Goal: Task Accomplishment & Management: Complete application form

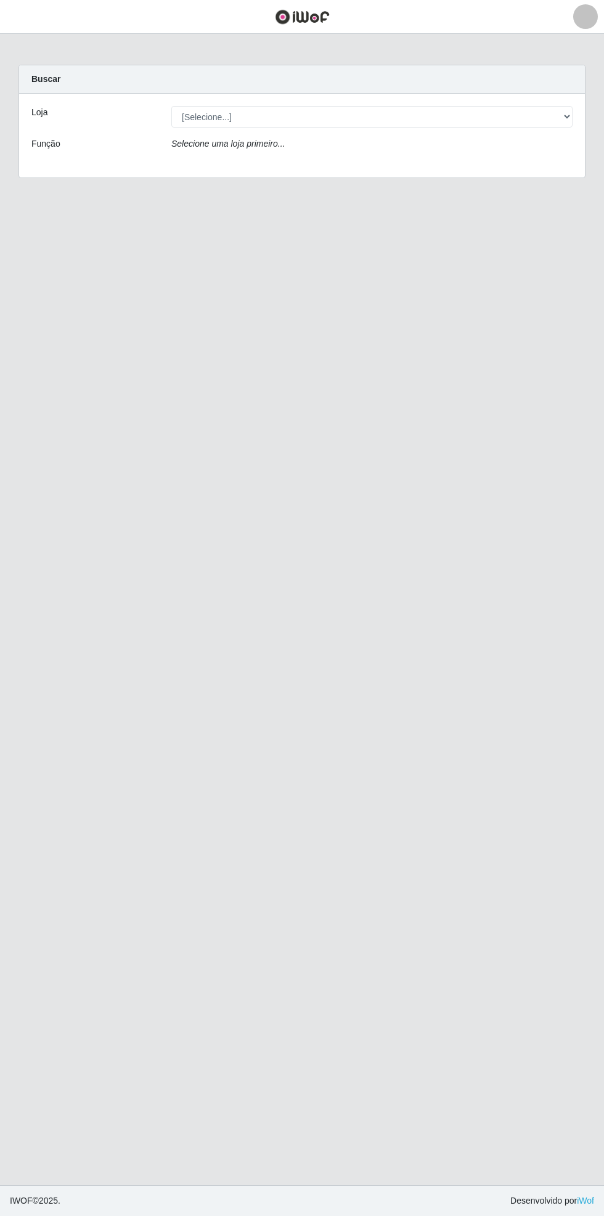
click at [27, 39] on main "Carregando... Buscar Loja [Selecione...] Bemais Supermercados - Cidade Universi…" at bounding box center [302, 609] width 604 height 1151
click at [22, 20] on span "button" at bounding box center [15, 17] width 16 height 14
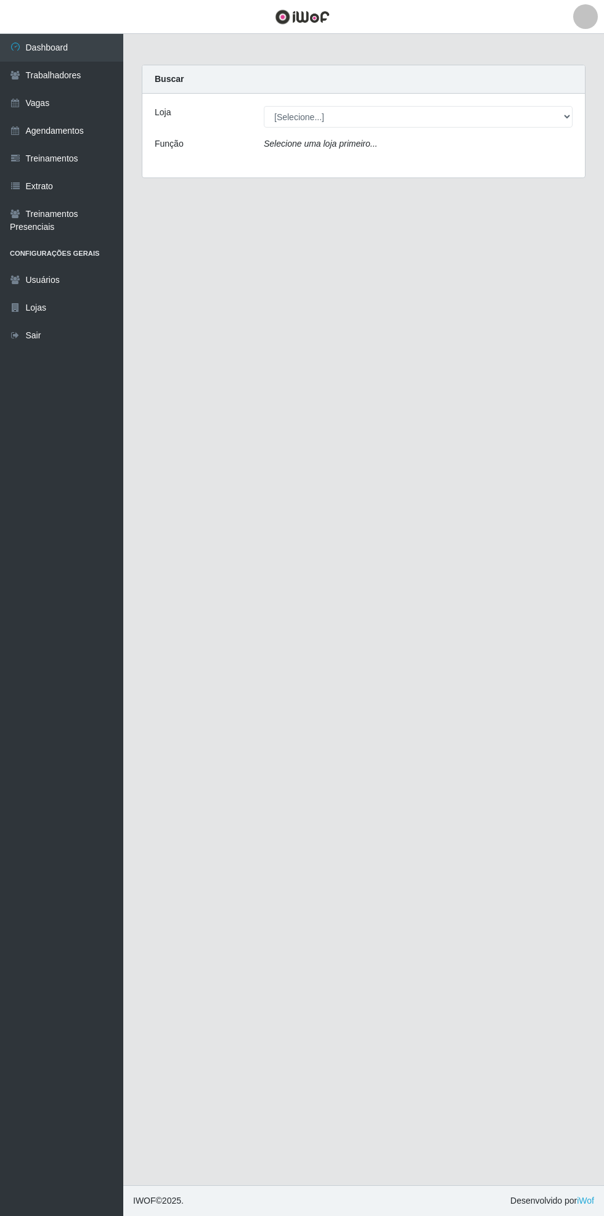
click at [78, 131] on link "Agendamentos" at bounding box center [61, 131] width 123 height 28
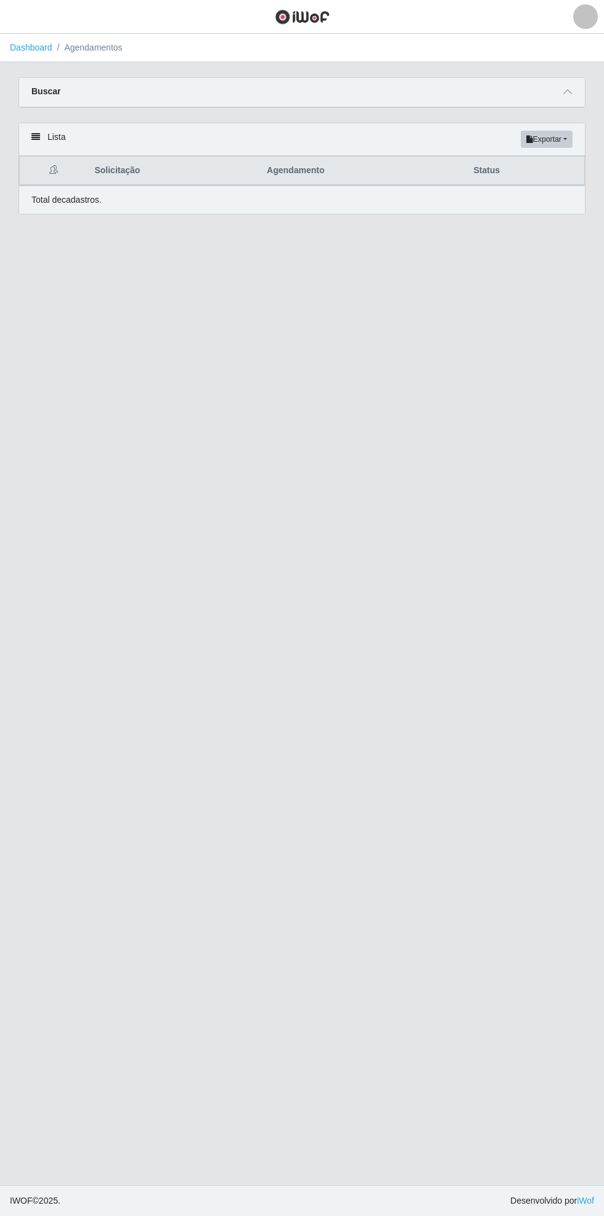
click at [573, 92] on span at bounding box center [567, 92] width 15 height 14
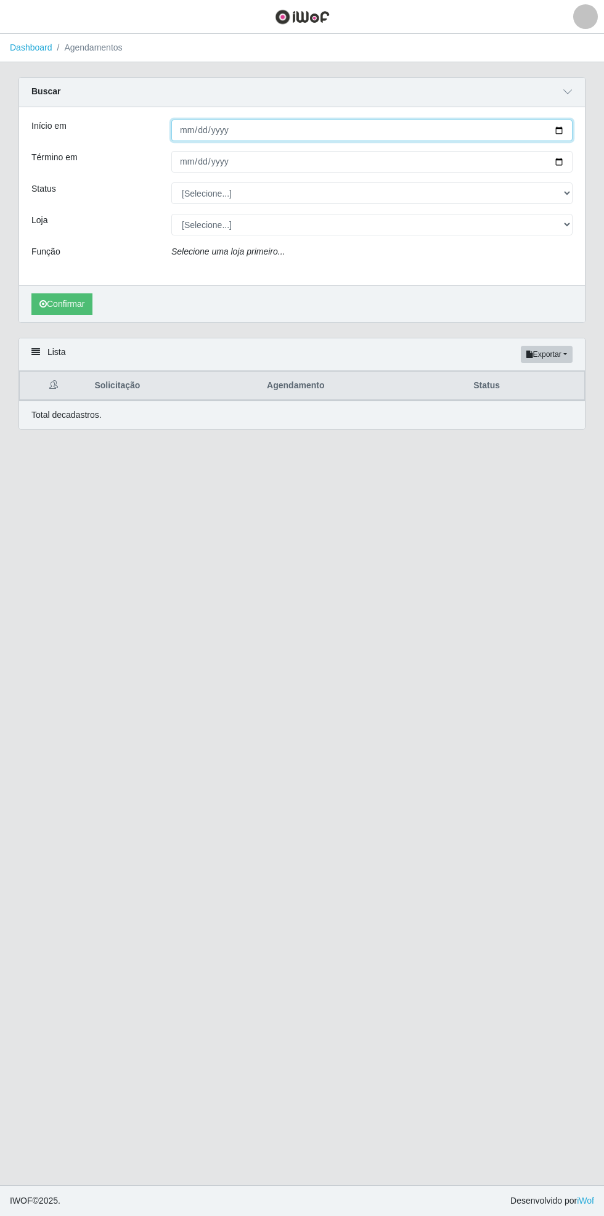
click at [565, 132] on input "Início em" at bounding box center [371, 131] width 401 height 22
type input "[DATE]"
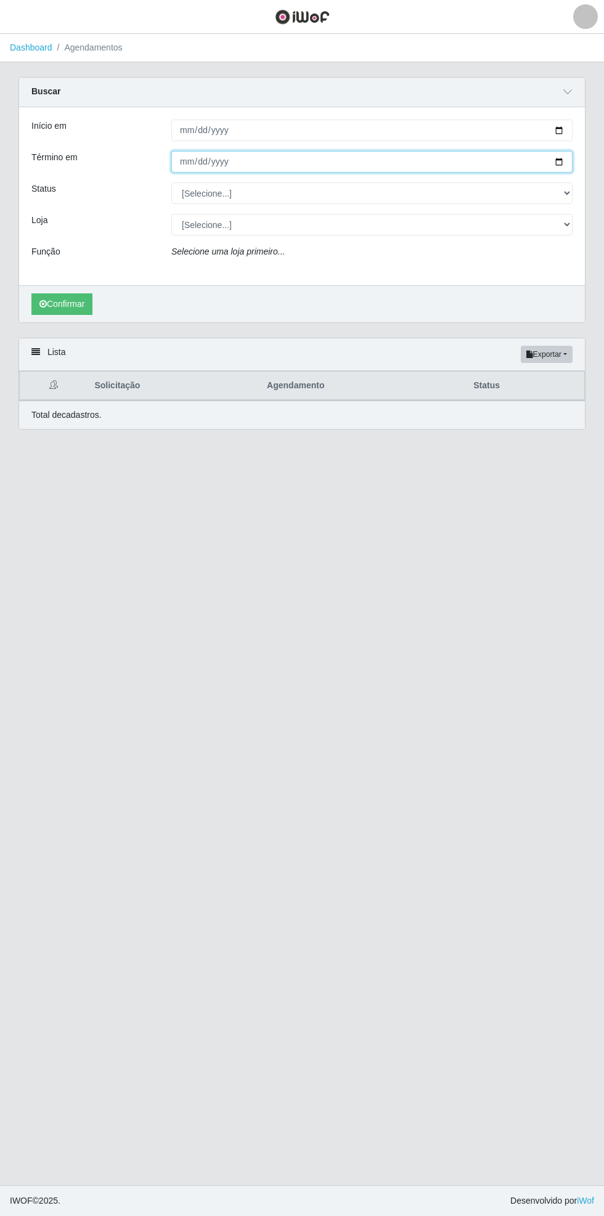
click at [569, 162] on input "Término em" at bounding box center [371, 162] width 401 height 22
type input "[DATE]"
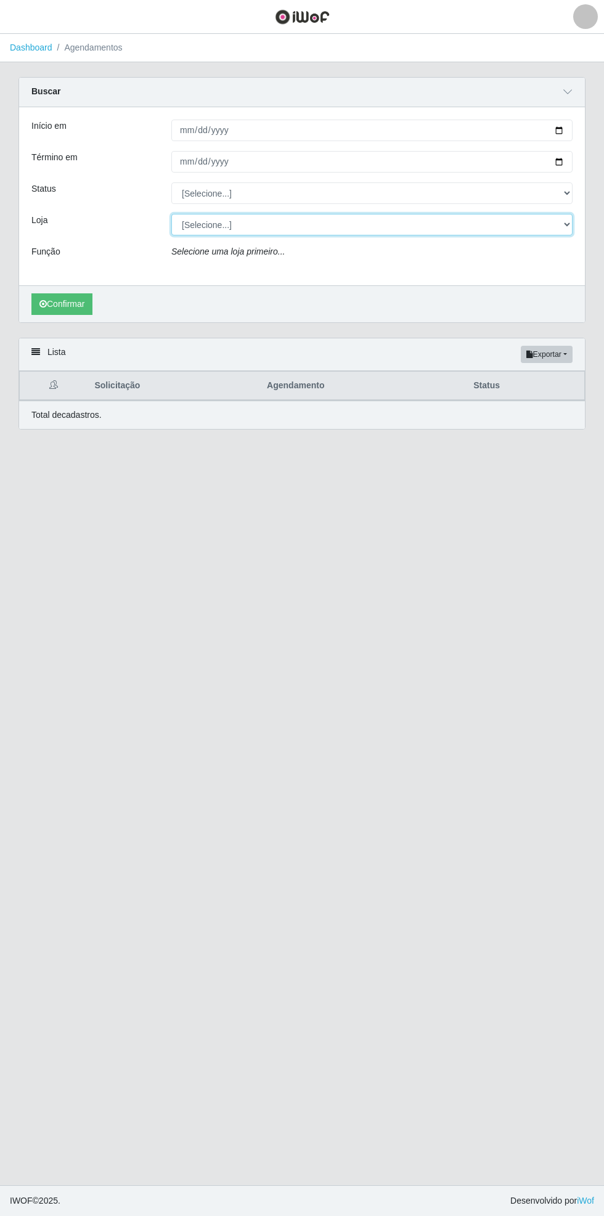
click at [562, 228] on select "[Selecione...] Bemais Supermercados - [GEOGRAPHIC_DATA]" at bounding box center [371, 225] width 401 height 22
select select "250"
click at [171, 214] on select "[Selecione...] Bemais Supermercados - [GEOGRAPHIC_DATA]" at bounding box center [371, 225] width 401 height 22
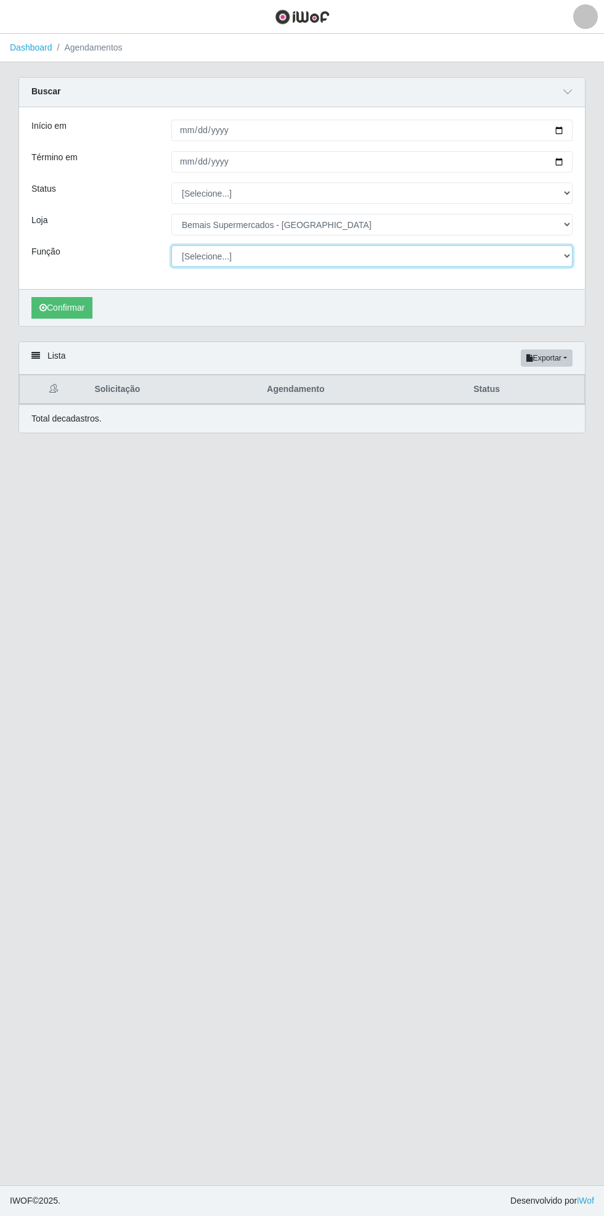
click at [568, 256] on select "[Selecione...] ASG ASG + ASG ++ Auxiliar de Estacionamento Auxiliar de Estacion…" at bounding box center [371, 256] width 401 height 22
select select "72"
click at [171, 245] on select "[Selecione...] ASG ASG + ASG ++ Auxiliar de Estacionamento Auxiliar de Estacion…" at bounding box center [371, 256] width 401 height 22
click at [67, 306] on button "Confirmar" at bounding box center [61, 308] width 61 height 22
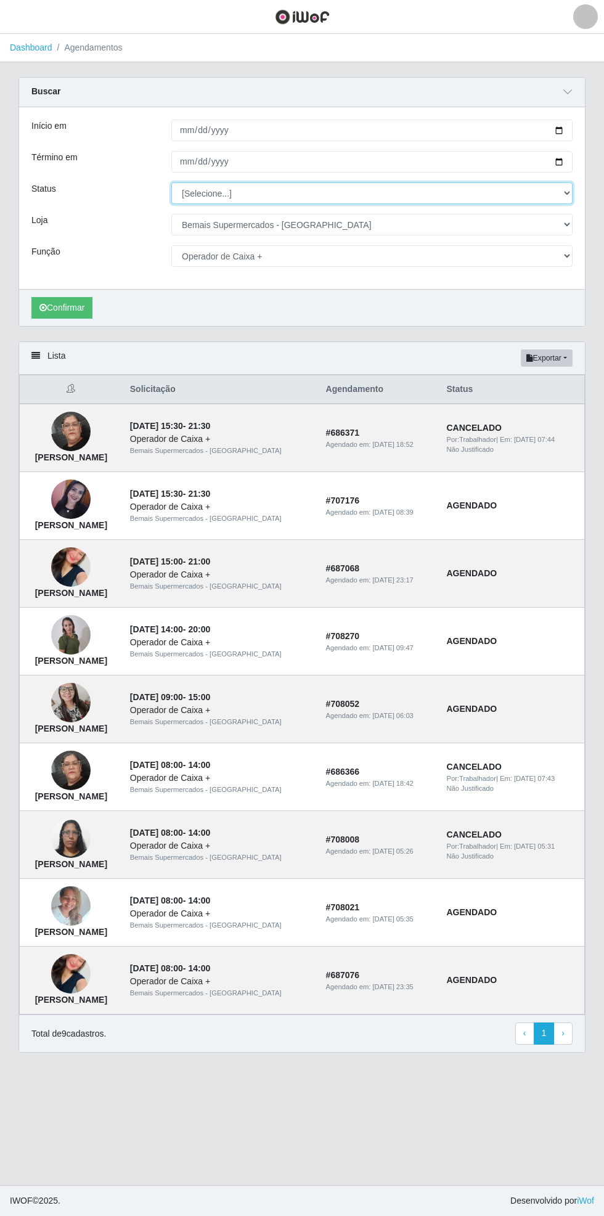
click at [566, 197] on select "[Selecione...] AGENDADO AGUARDANDO LIBERAR EM ANDAMENTO EM REVISÃO FINALIZADO C…" at bounding box center [371, 193] width 401 height 22
click at [171, 182] on select "[Selecione...] AGENDADO AGUARDANDO LIBERAR EM ANDAMENTO EM REVISÃO FINALIZADO C…" at bounding box center [371, 193] width 401 height 22
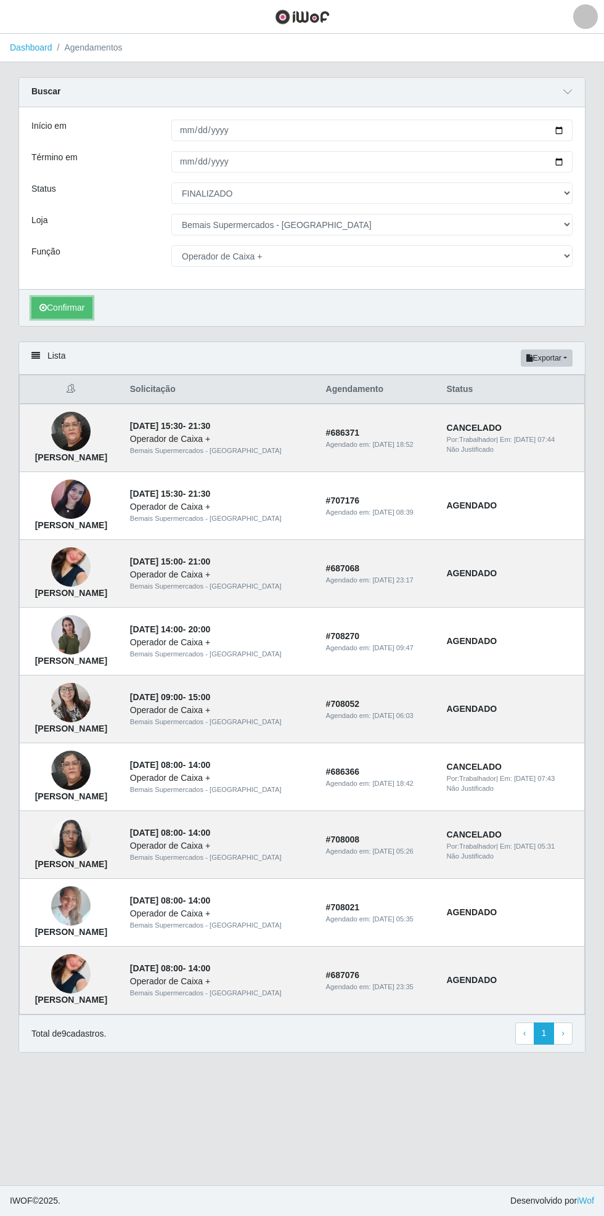
click at [54, 301] on button "Confirmar" at bounding box center [61, 308] width 61 height 22
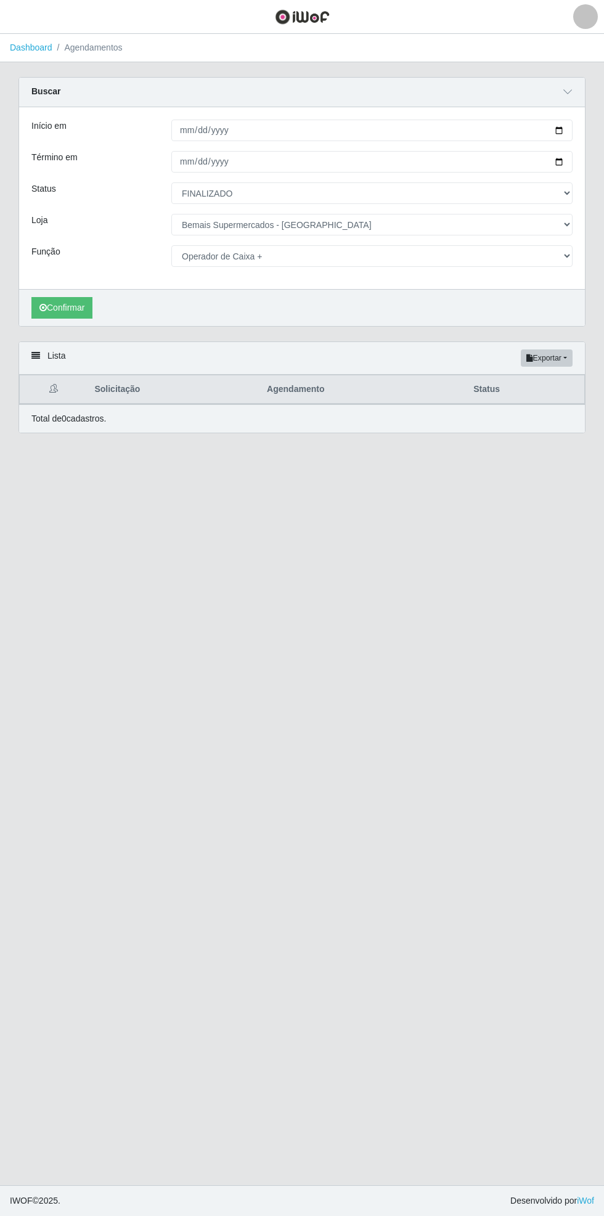
click at [587, 189] on div "Carregando... Buscar Início em [DATE] Término em [DATE] Status [Selecione...] A…" at bounding box center [302, 209] width 586 height 264
click at [551, 198] on select "[Selecione...] AGENDADO AGUARDANDO LIBERAR EM ANDAMENTO EM REVISÃO FINALIZADO C…" at bounding box center [371, 193] width 401 height 22
click at [171, 182] on select "[Selecione...] AGENDADO AGUARDANDO LIBERAR EM ANDAMENTO EM REVISÃO FINALIZADO C…" at bounding box center [371, 193] width 401 height 22
click at [61, 306] on button "Confirmar" at bounding box center [61, 308] width 61 height 22
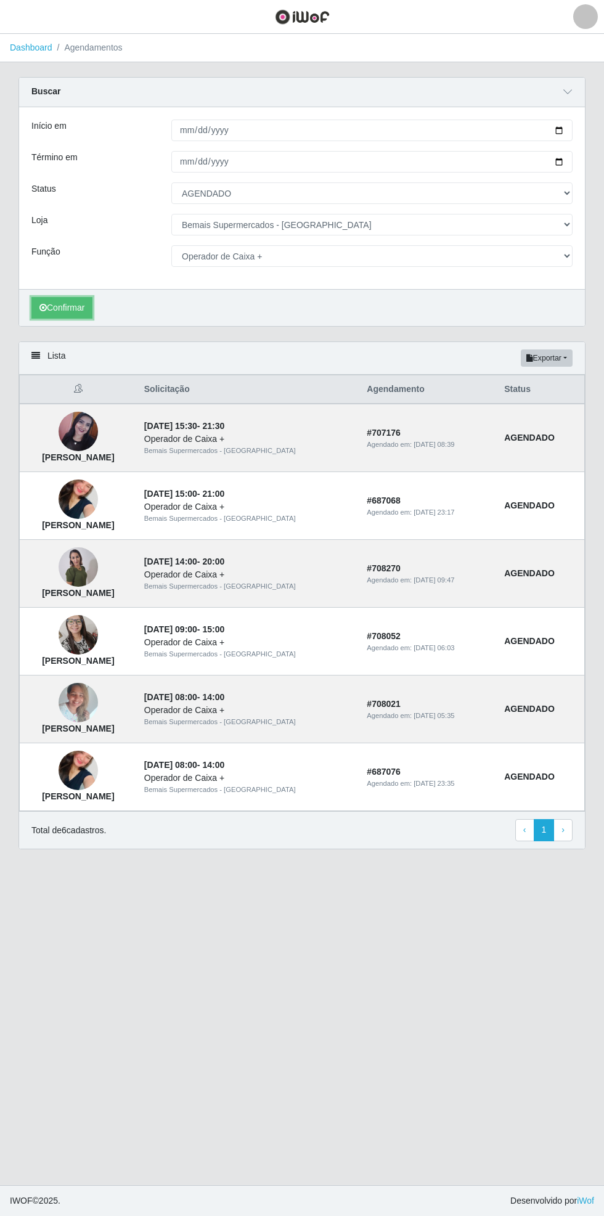
select select "FINALIZADO"
